Goal: Information Seeking & Learning: Learn about a topic

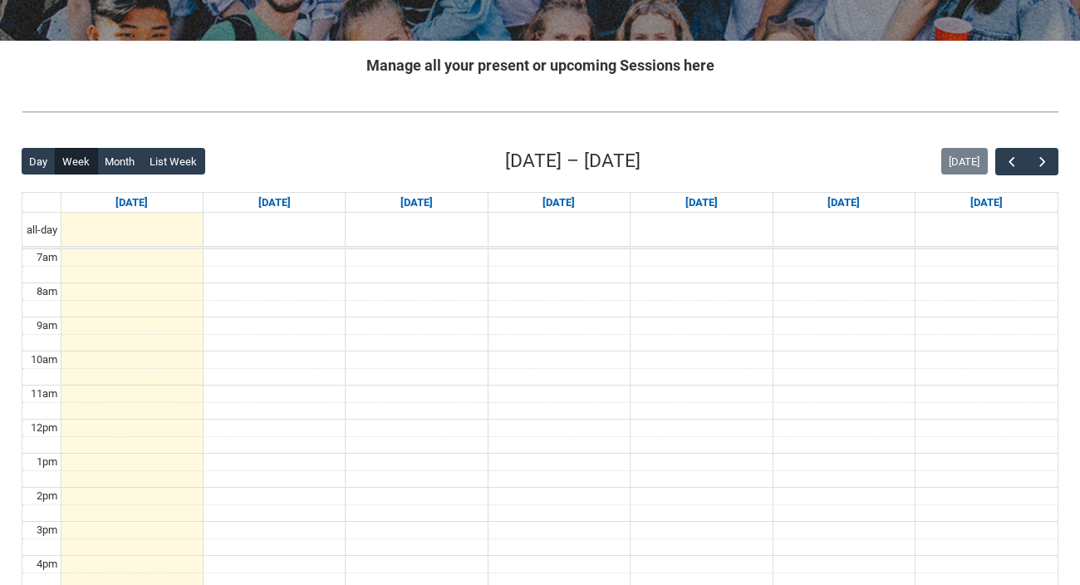
scroll to position [295, 0]
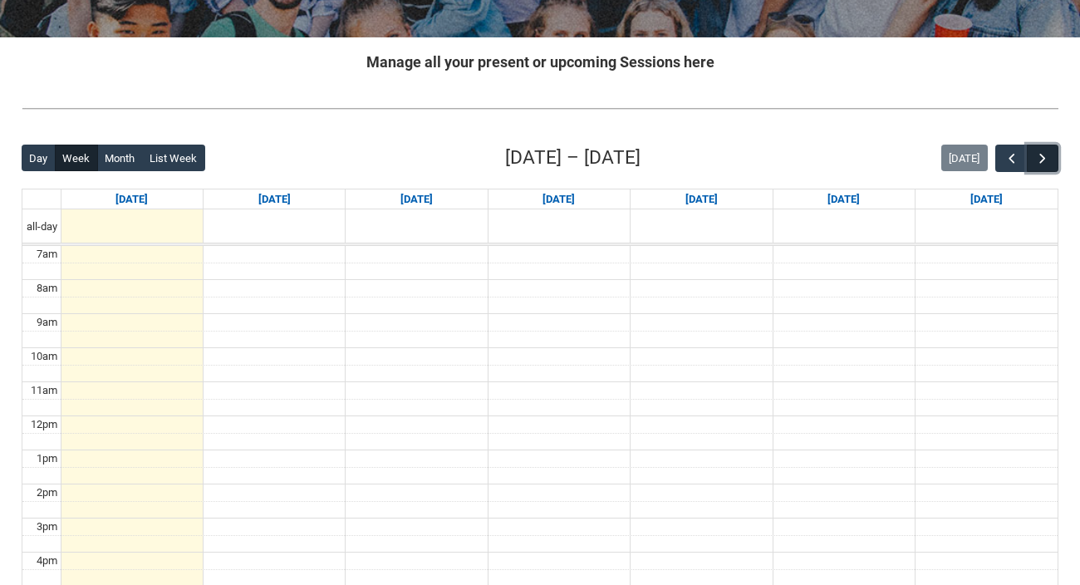
click at [1055, 156] on button "button" at bounding box center [1043, 158] width 32 height 27
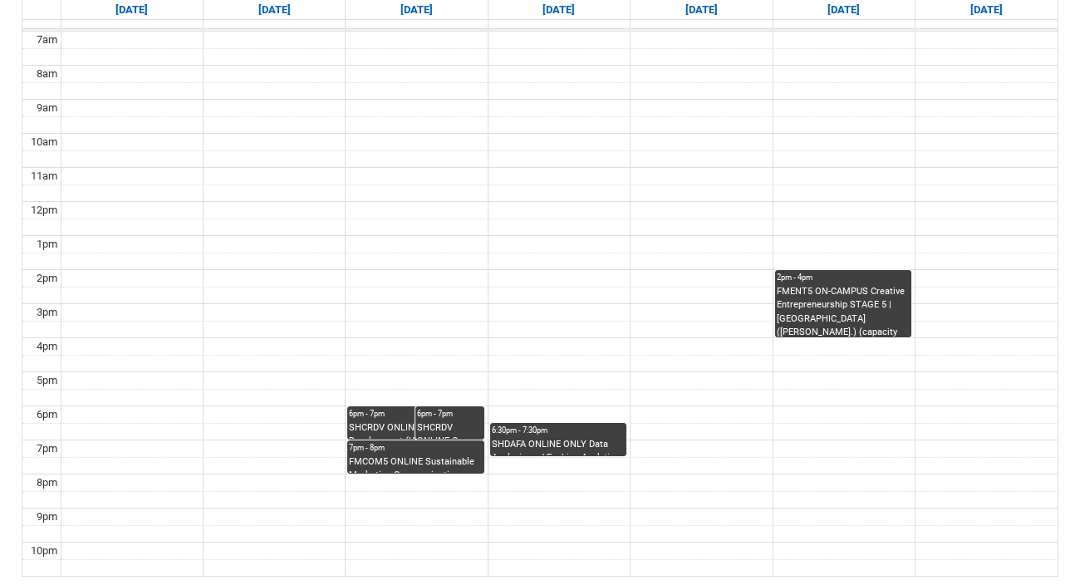
scroll to position [503, 0]
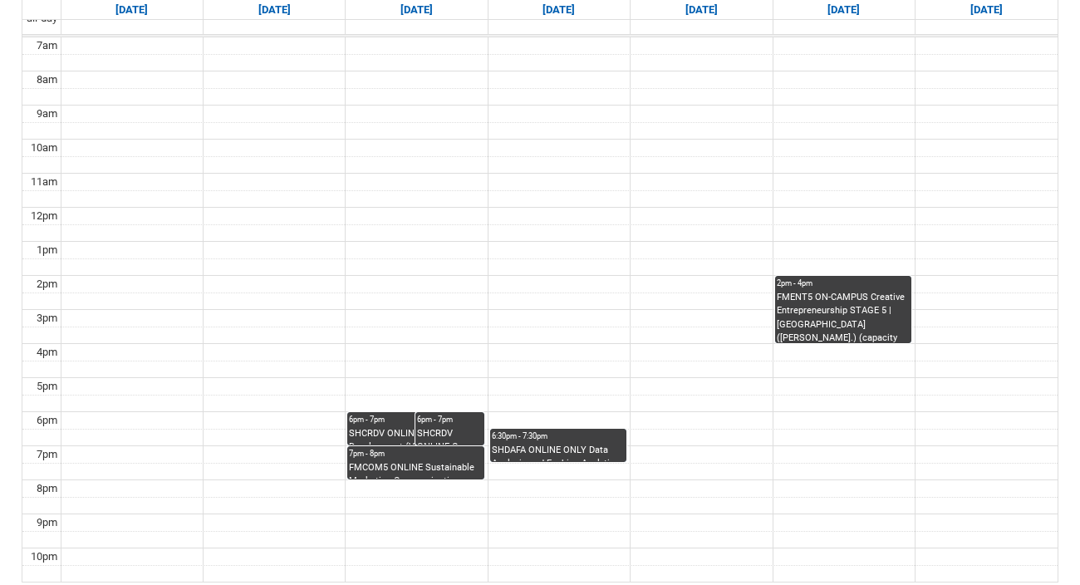
click at [380, 423] on div "6pm - 7pm" at bounding box center [415, 420] width 133 height 12
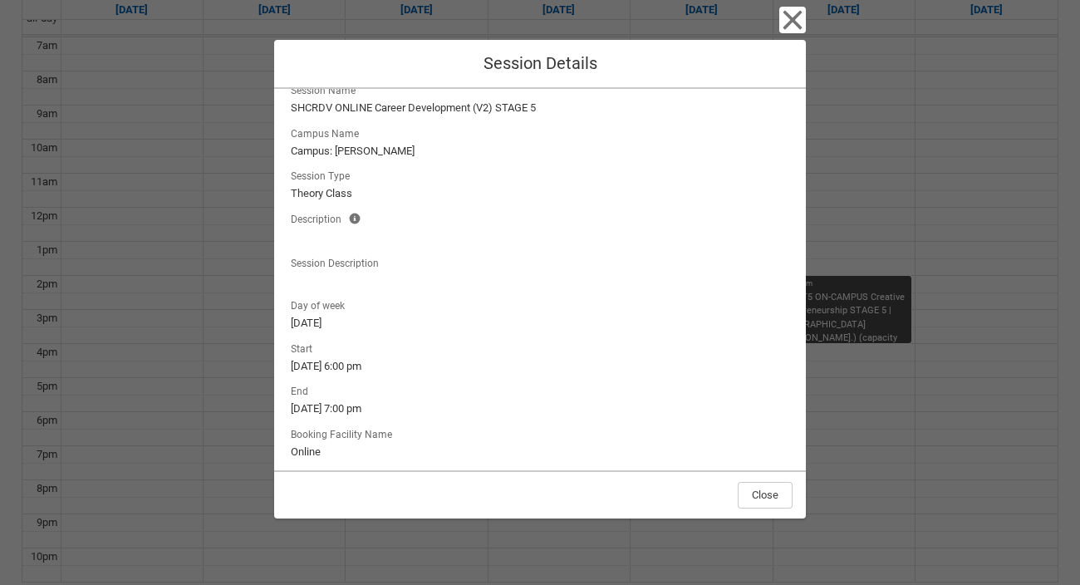
scroll to position [0, 0]
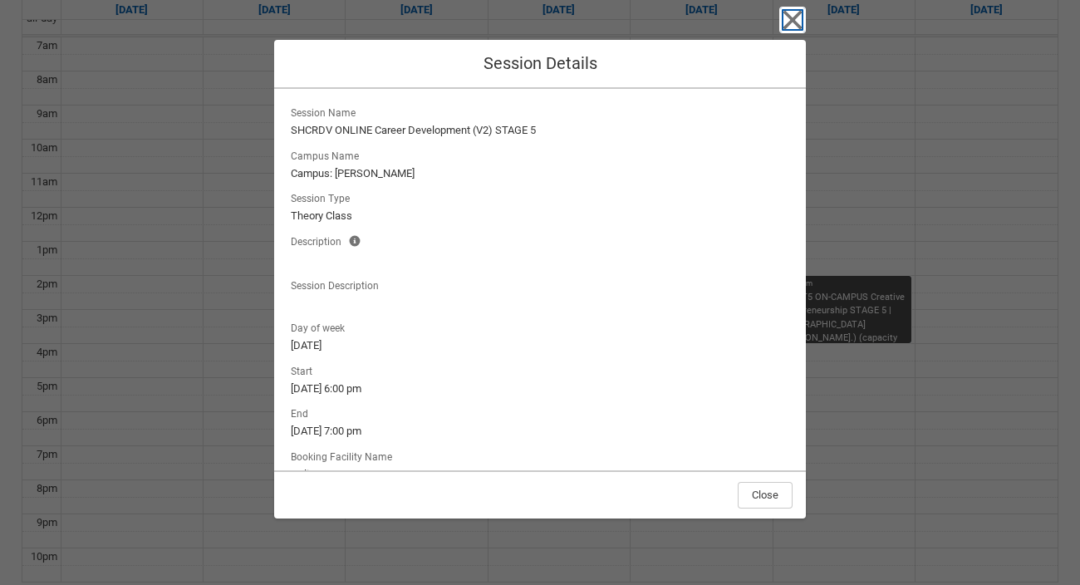
click at [788, 23] on icon "button" at bounding box center [792, 20] width 19 height 19
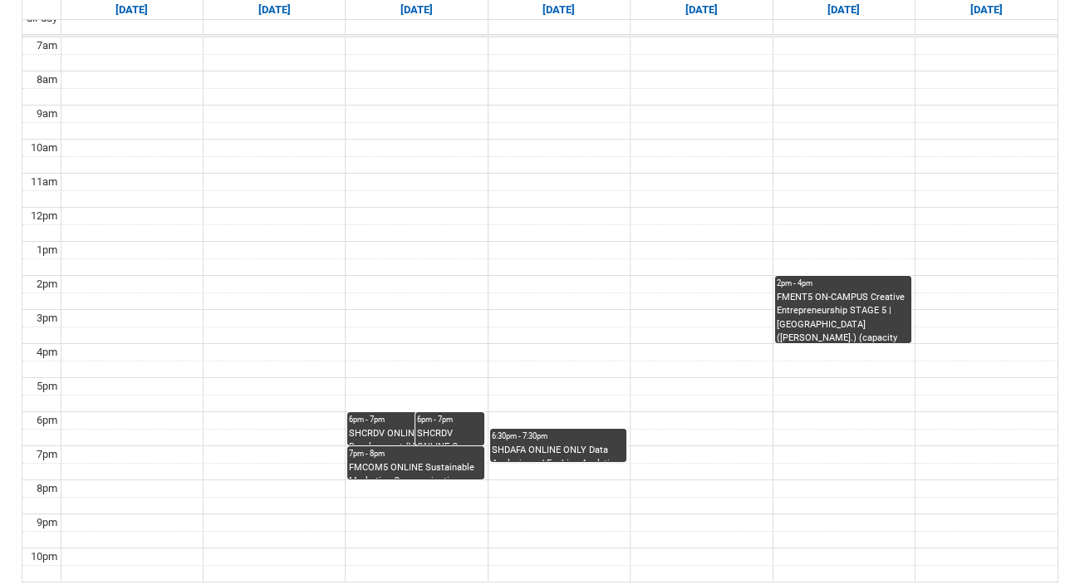
click at [436, 461] on div "FMCOM5 ONLINE Sustainable Marketing Communications STAGE 5 | Online | [PERSON_N…" at bounding box center [415, 470] width 133 height 18
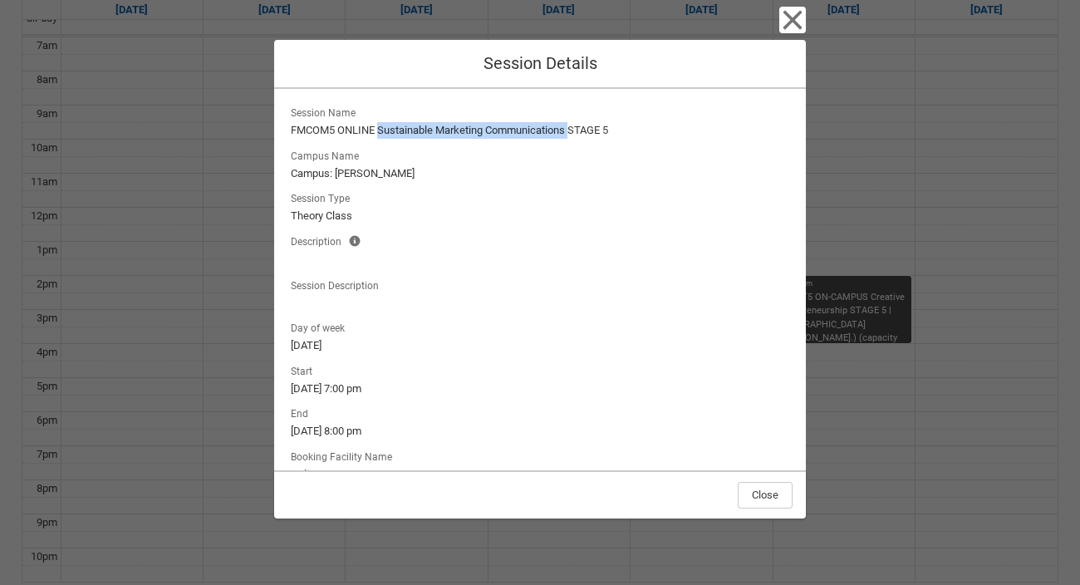
drag, startPoint x: 381, startPoint y: 131, endPoint x: 575, endPoint y: 126, distance: 193.6
click at [575, 126] on lightning-formatted-text "FMCOM5 ONLINE Sustainable Marketing Communications STAGE 5" at bounding box center [540, 130] width 498 height 17
copy lightning-formatted-text "Sustainable Marketing Communications"
click at [786, 24] on icon "button" at bounding box center [792, 20] width 19 height 19
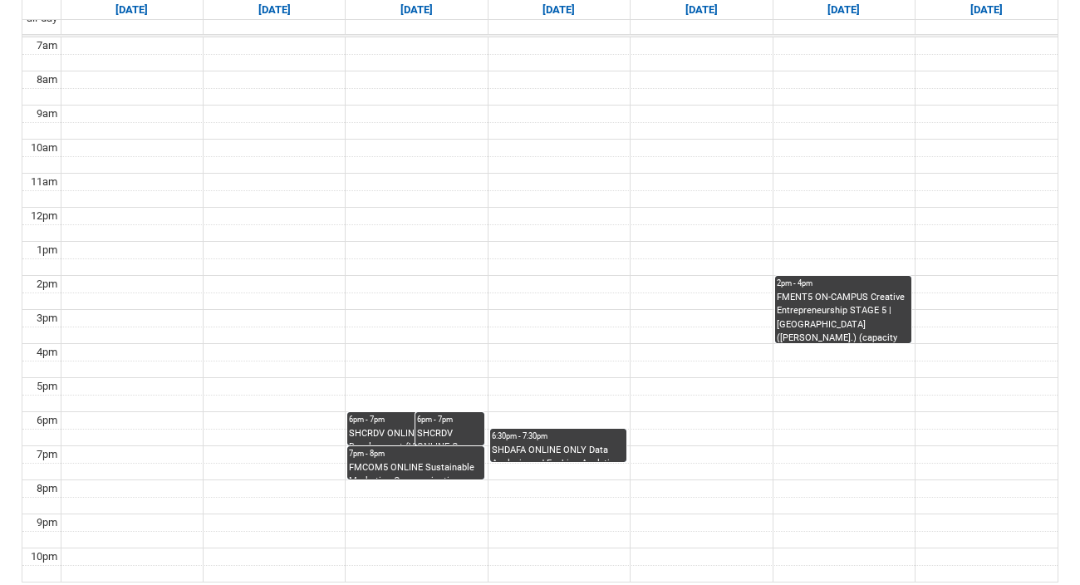
click at [539, 436] on div "6:30pm - 7:30pm" at bounding box center [558, 436] width 133 height 12
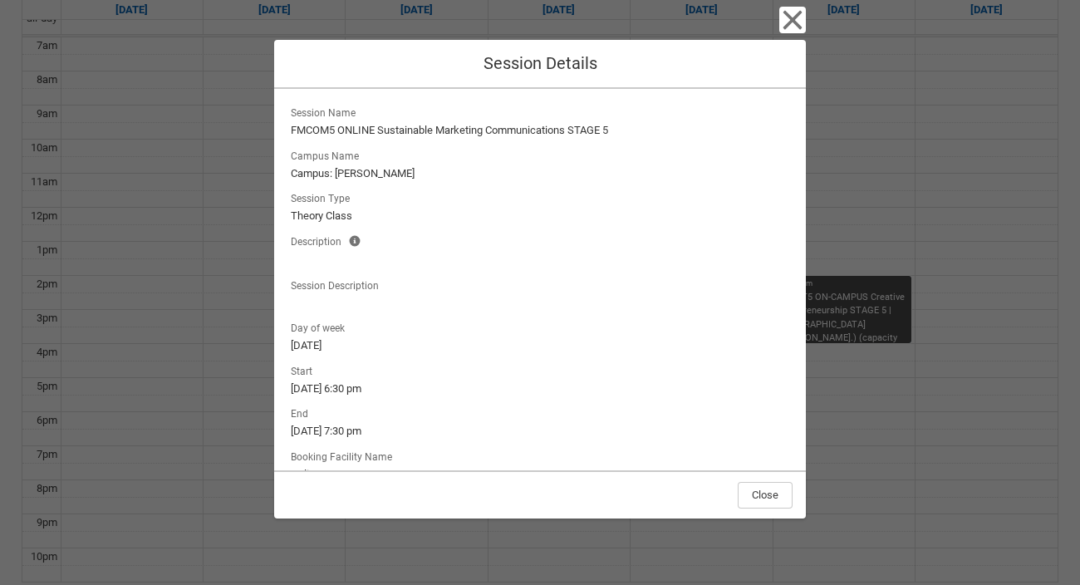
click at [483, 182] on div "Session Name FMCOM5 ONLINE Sustainable Marketing Communications STAGE 5 Campus …" at bounding box center [539, 206] width 505 height 209
drag, startPoint x: 401, startPoint y: 131, endPoint x: 577, endPoint y: 132, distance: 176.1
click at [577, 132] on lightning-formatted-text "SHDAFA ONLINE ONLY Data Analysis and Fashion Analytics STAGE 5" at bounding box center [540, 130] width 498 height 17
copy lightning-formatted-text "Data Analysis and Fashion Analytics"
click at [786, 29] on icon "button" at bounding box center [792, 20] width 27 height 27
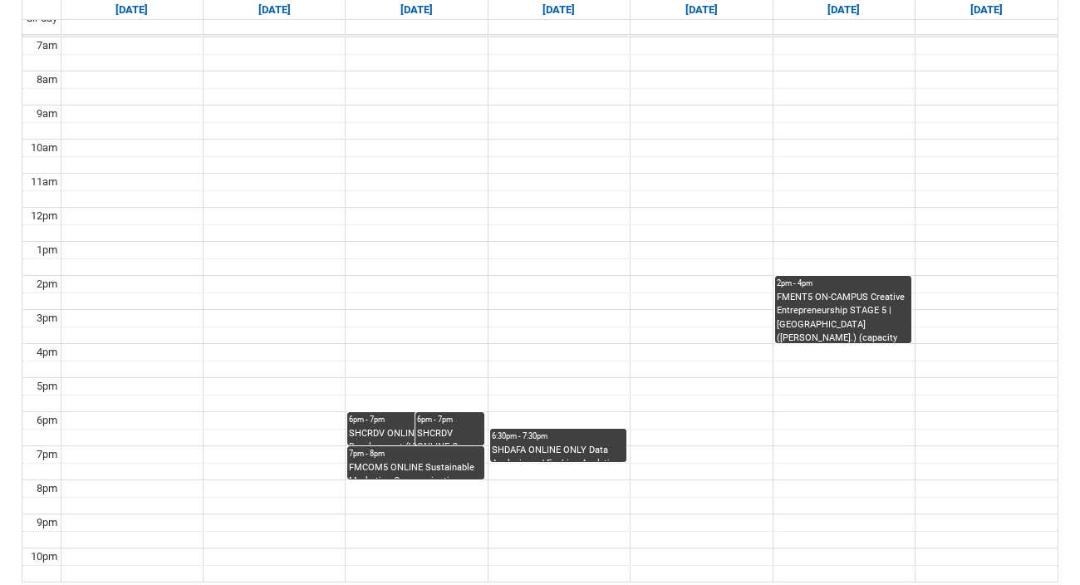
click at [834, 311] on div "FMENT5 ON-CAMPUS Creative Entrepreneurship STAGE 5 | [GEOGRAPHIC_DATA] ([PERSON…" at bounding box center [843, 317] width 133 height 52
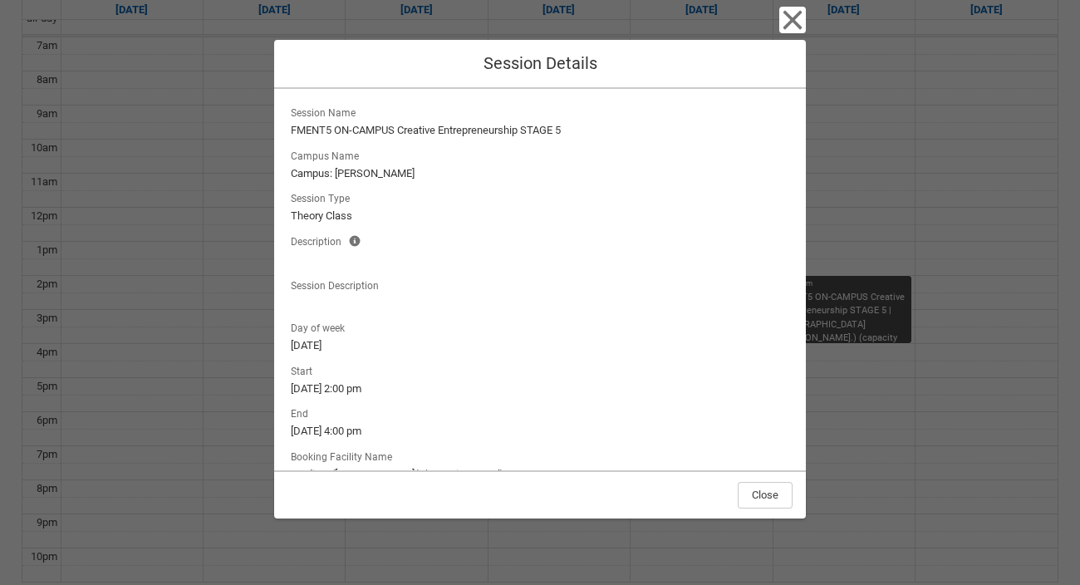
click at [559, 171] on lightning-formatted-text "Campus: [PERSON_NAME]" at bounding box center [540, 173] width 498 height 17
drag, startPoint x: 400, startPoint y: 130, endPoint x: 521, endPoint y: 137, distance: 121.5
click at [521, 137] on lightning-formatted-text "FMENT5 ON-CAMPUS Creative Entrepreneurship STAGE 5" at bounding box center [540, 130] width 498 height 17
copy lightning-formatted-text "Creative Entrepreneurship"
drag, startPoint x: 788, startPoint y: 23, endPoint x: 701, endPoint y: 315, distance: 304.4
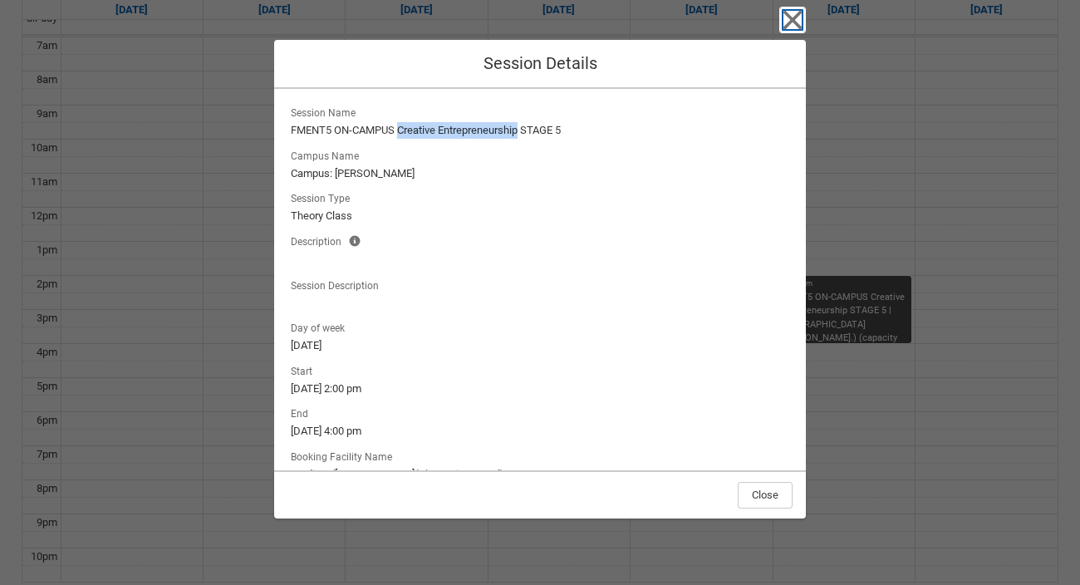
click at [702, 314] on div "Close Session Details Session Name FMENT5 ON-CAMPUS Creative Entrepreneurship S…" at bounding box center [540, 292] width 532 height 585
click at [795, 17] on icon "button" at bounding box center [792, 20] width 19 height 19
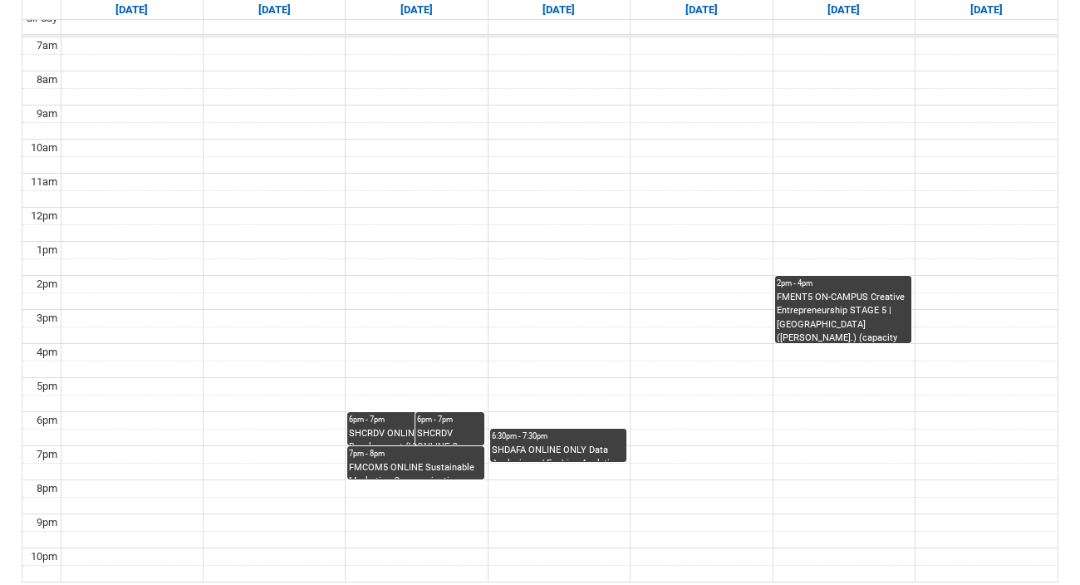
click at [390, 427] on div "SHCRDV ONLINE Career Development (V2) STAGE 5 | Online | [PERSON_NAME]" at bounding box center [415, 436] width 133 height 18
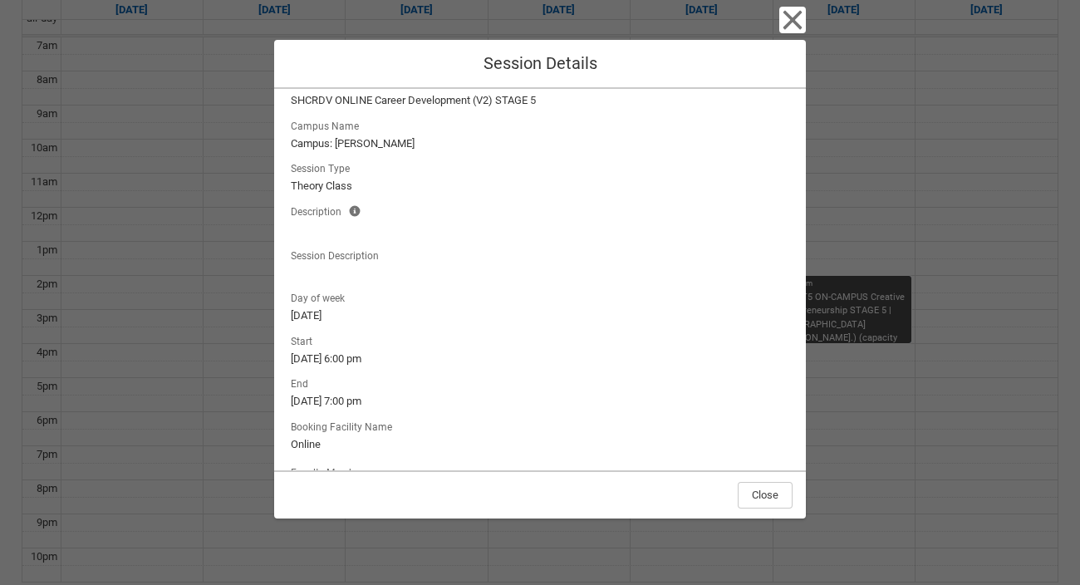
scroll to position [86, 0]
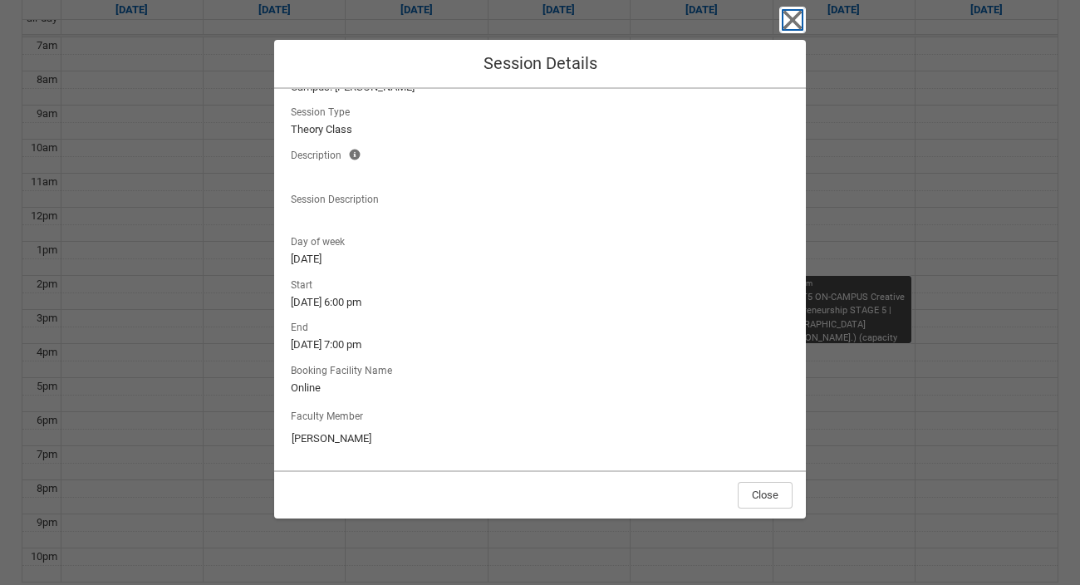
click at [792, 18] on icon "button" at bounding box center [792, 20] width 19 height 19
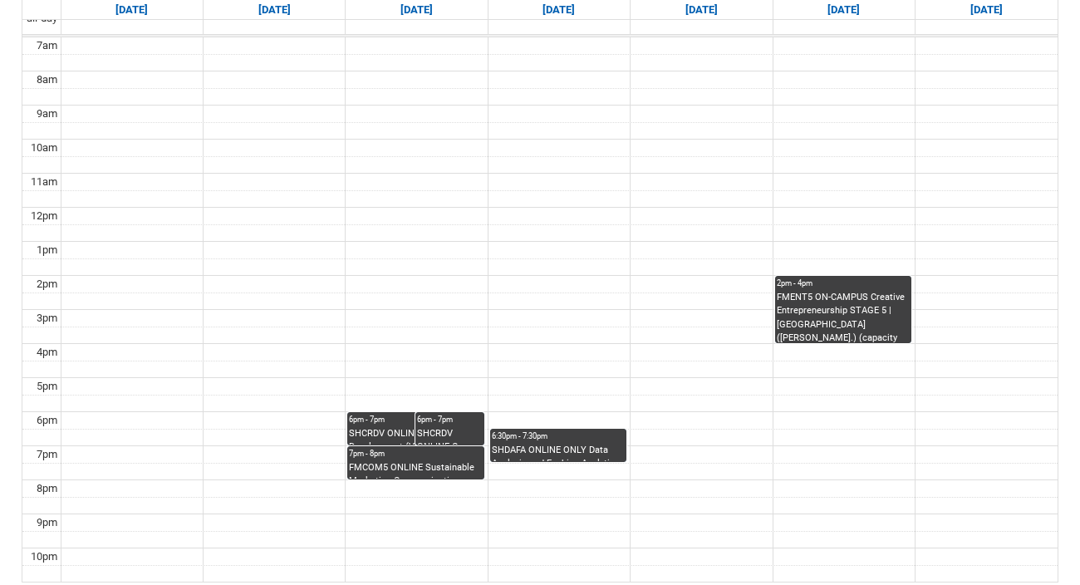
click at [389, 467] on div "FMCOM5 ONLINE Sustainable Marketing Communications STAGE 5 | Online | [PERSON_N…" at bounding box center [415, 470] width 133 height 18
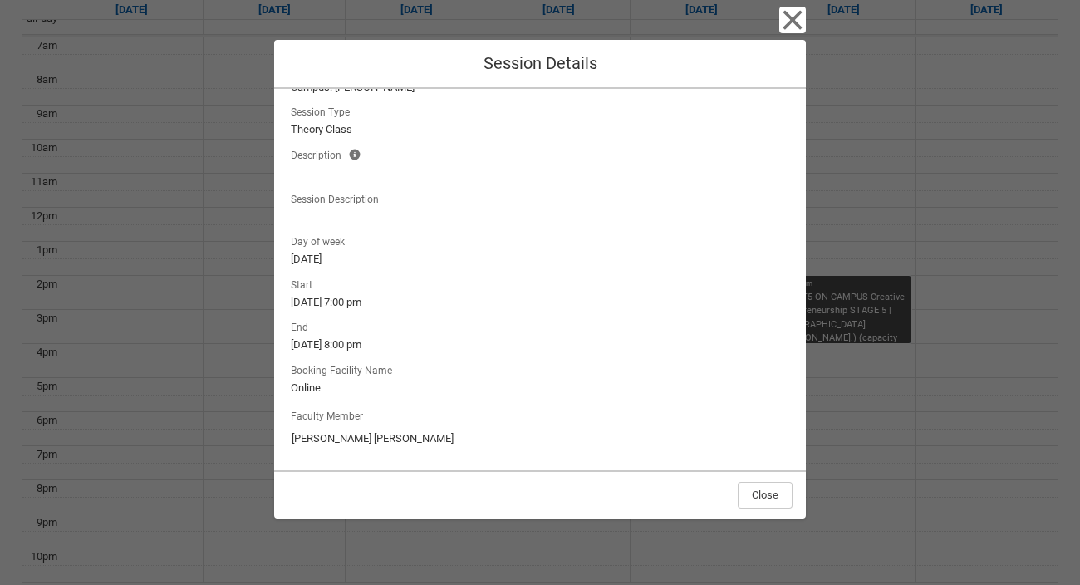
scroll to position [0, 0]
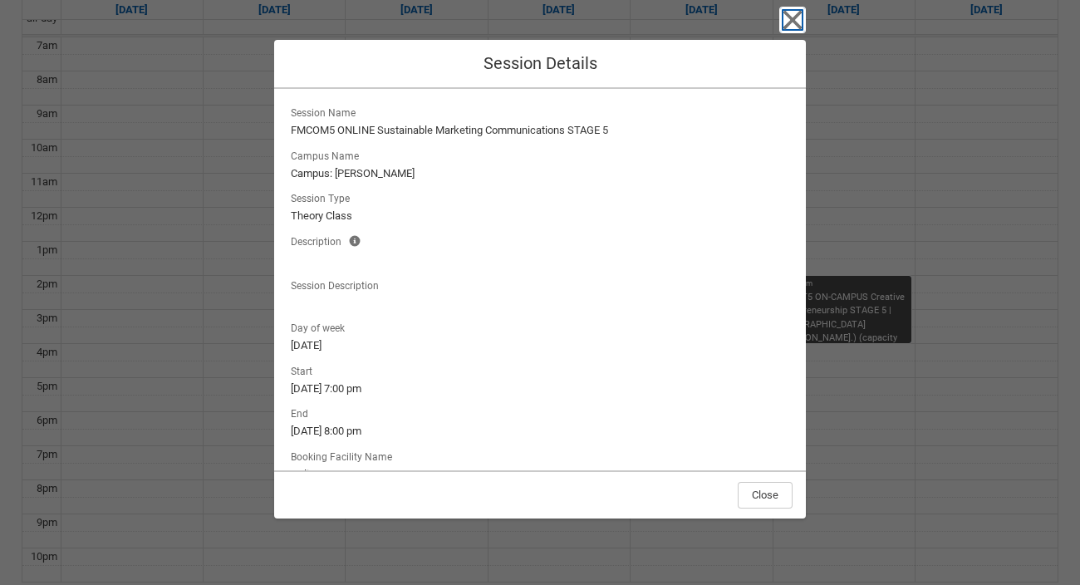
click at [785, 25] on icon "button" at bounding box center [792, 20] width 19 height 19
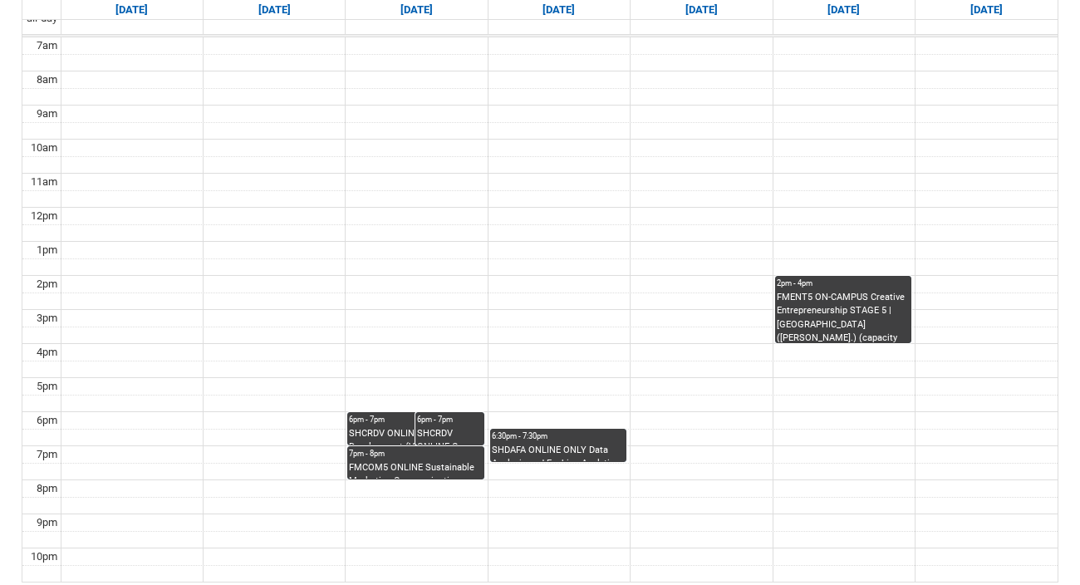
click at [554, 448] on div "SHDAFA ONLINE ONLY Data Analysis and Fashion Analytics STAGE 5 | Online | [PERS…" at bounding box center [558, 453] width 133 height 18
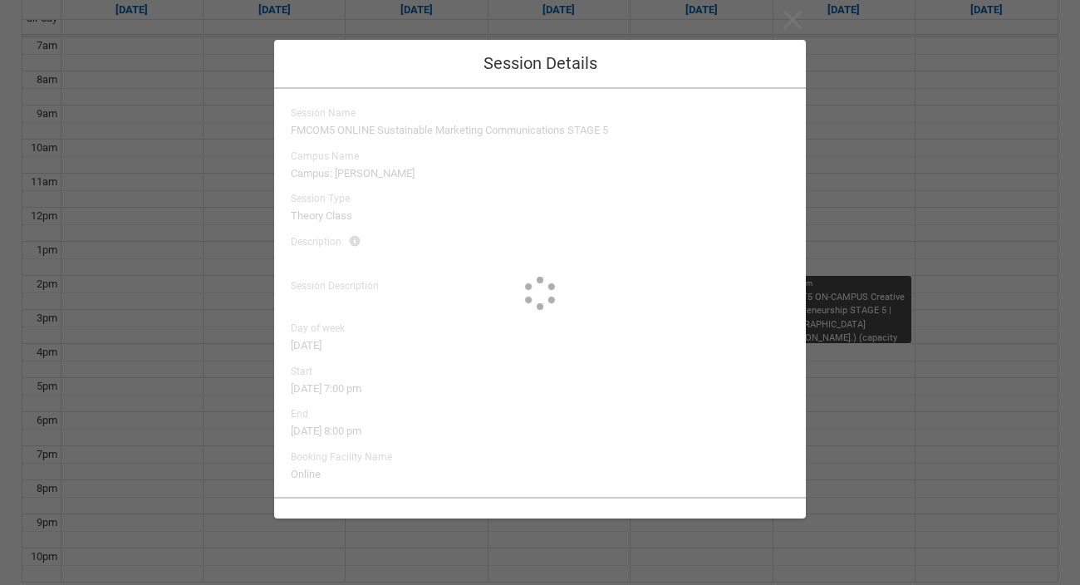
type input "[PERSON_NAME]"
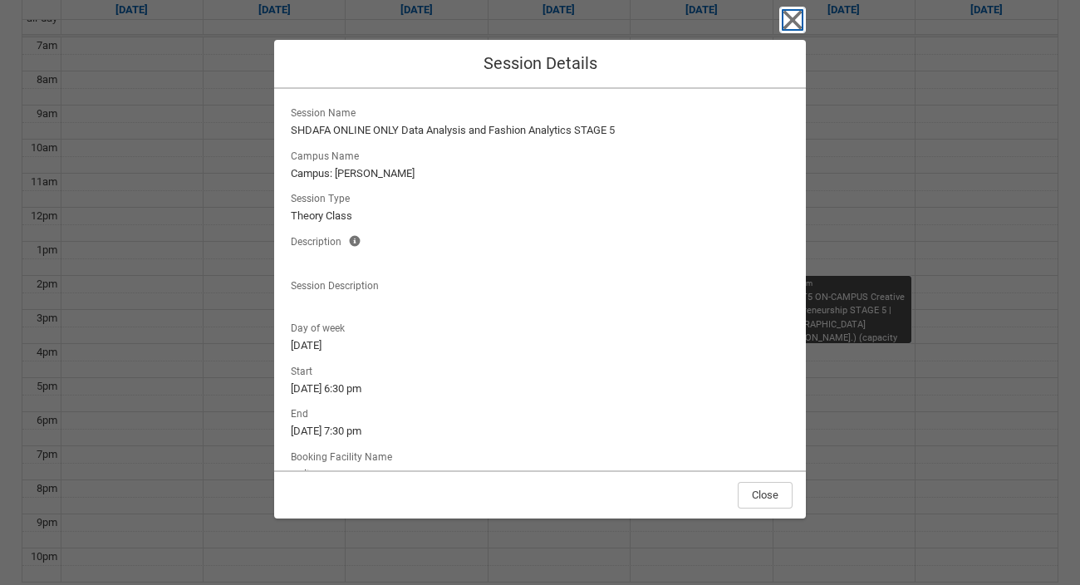
click at [793, 17] on icon "button" at bounding box center [792, 20] width 19 height 19
